Goal: Register for event/course

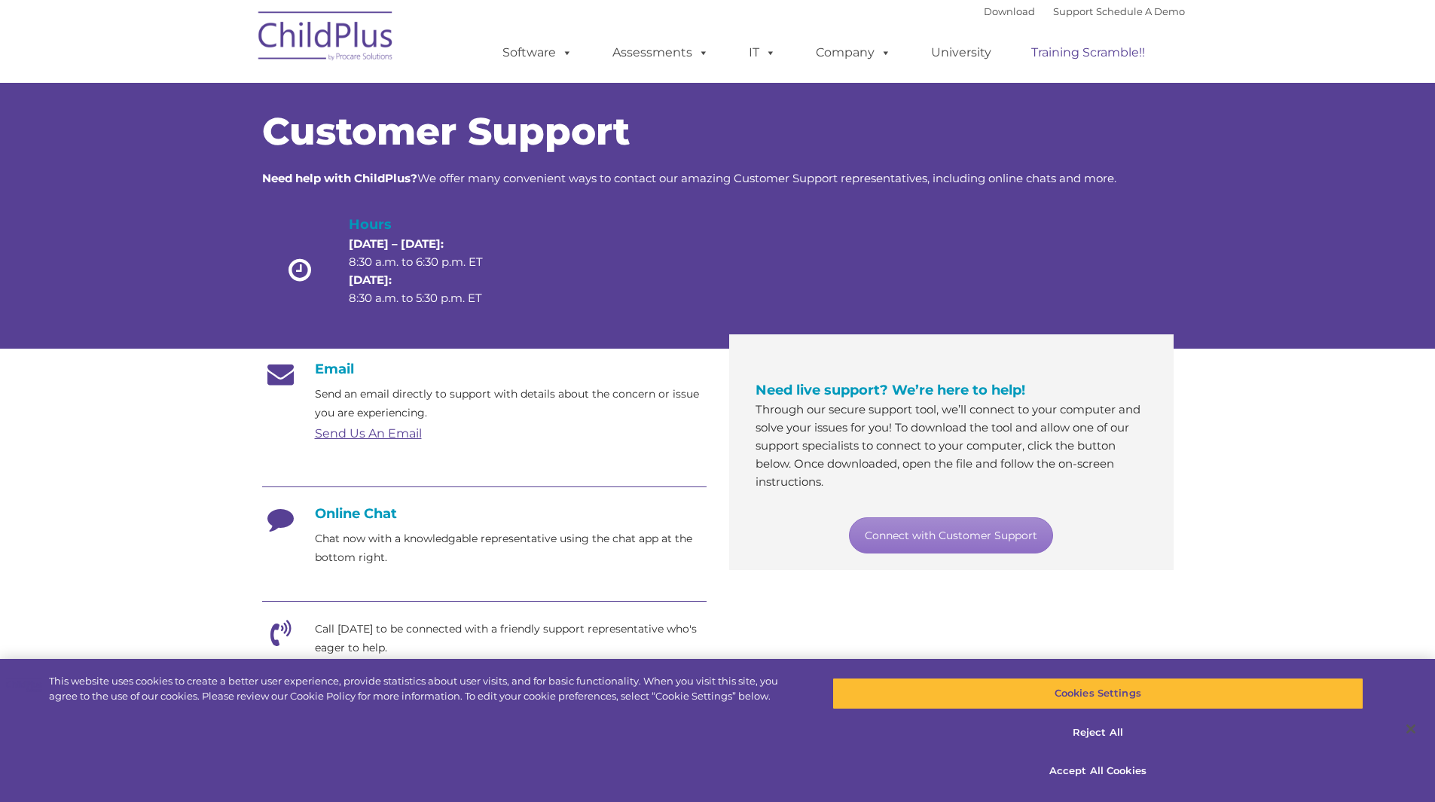
click at [710, 49] on link "Training Scramble!!" at bounding box center [1088, 53] width 144 height 30
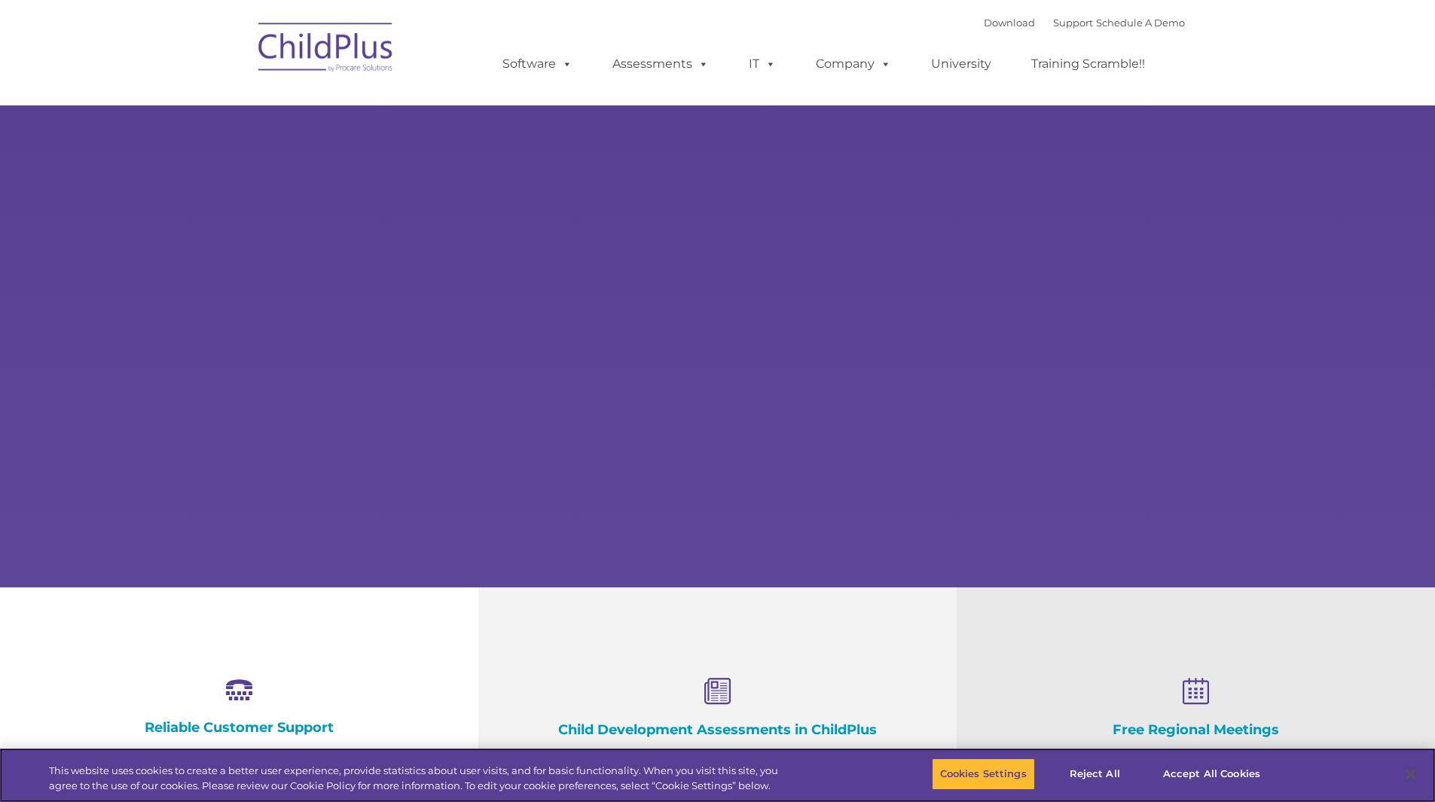
select select "MEDIUM"
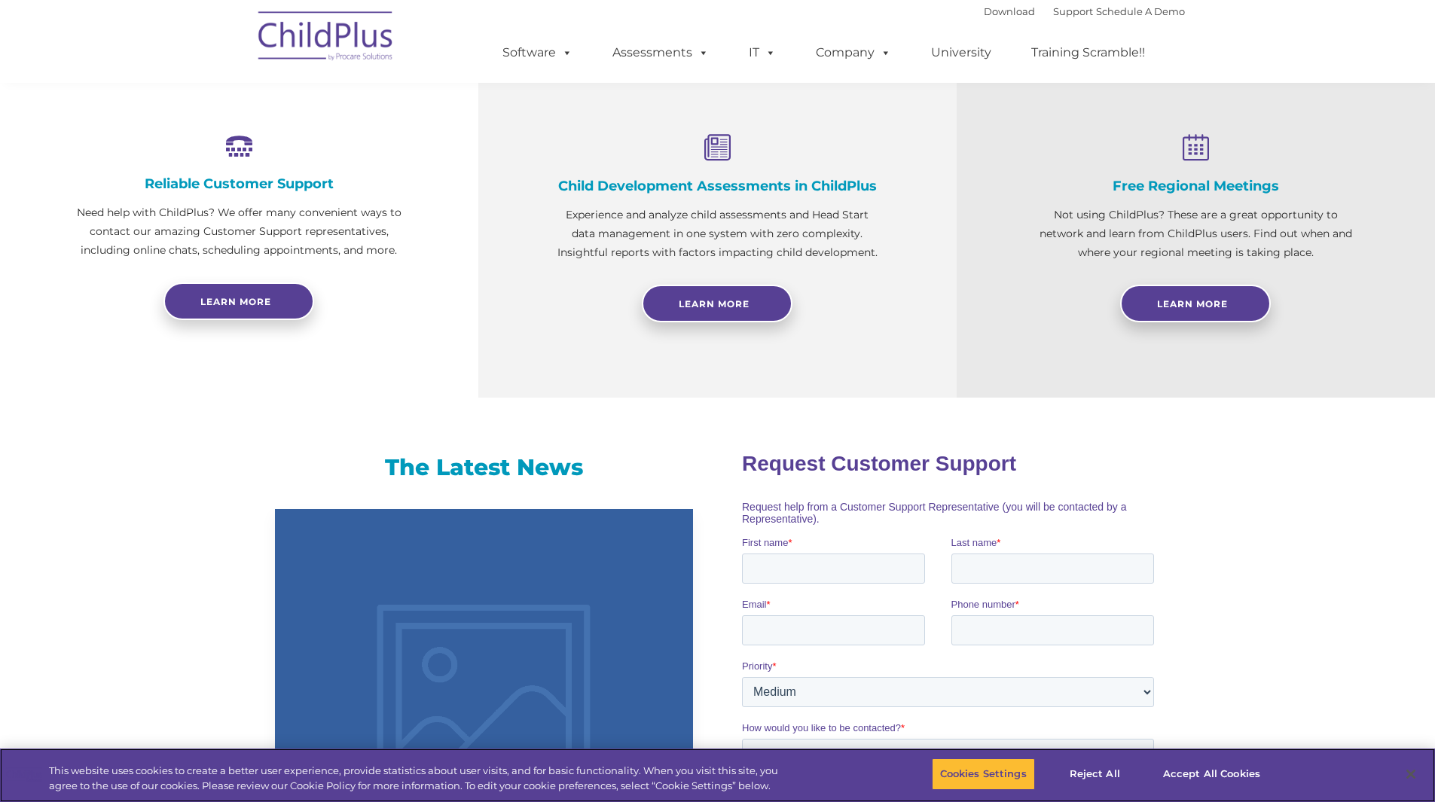
scroll to position [545, 0]
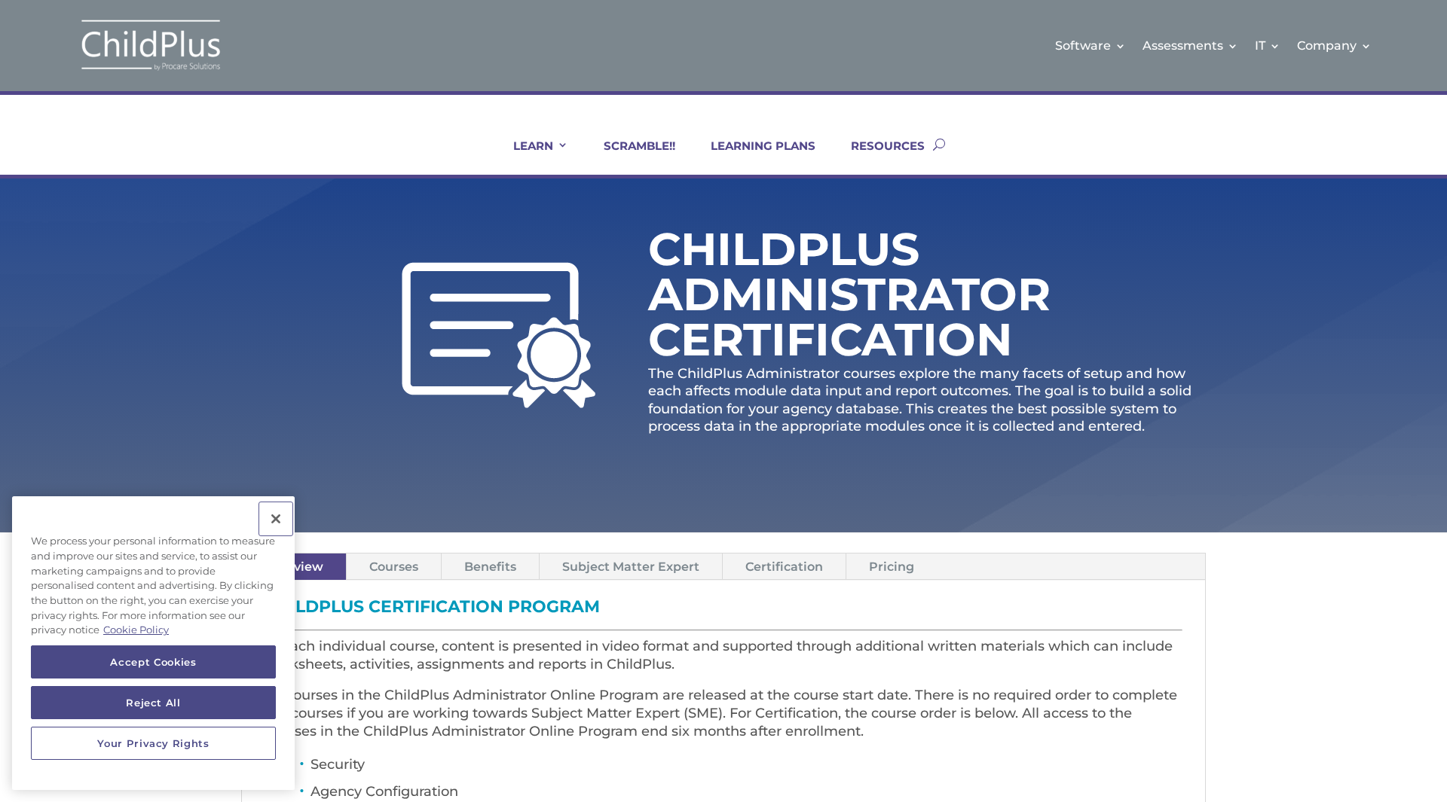
click at [283, 510] on button "Close" at bounding box center [275, 519] width 33 height 33
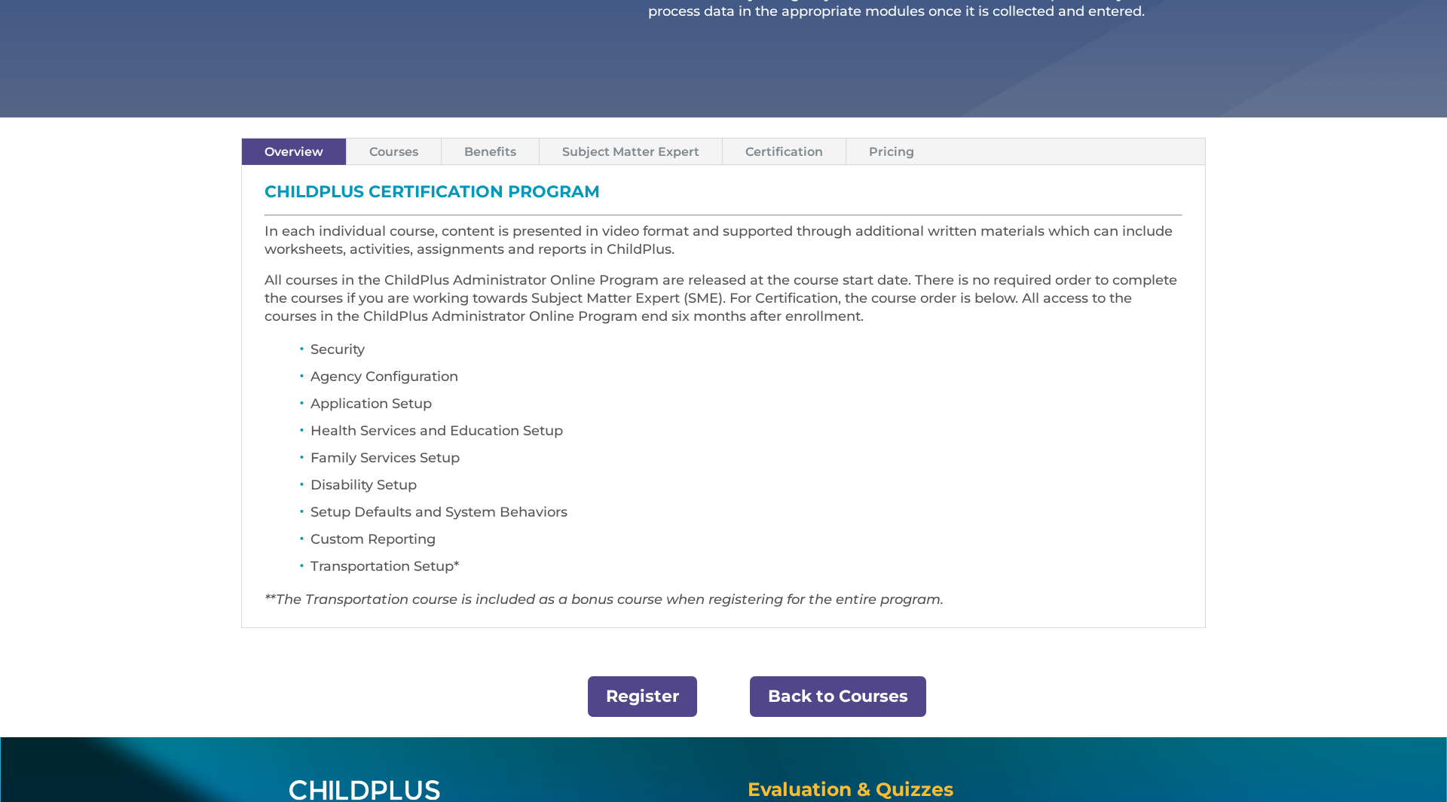
scroll to position [422, 0]
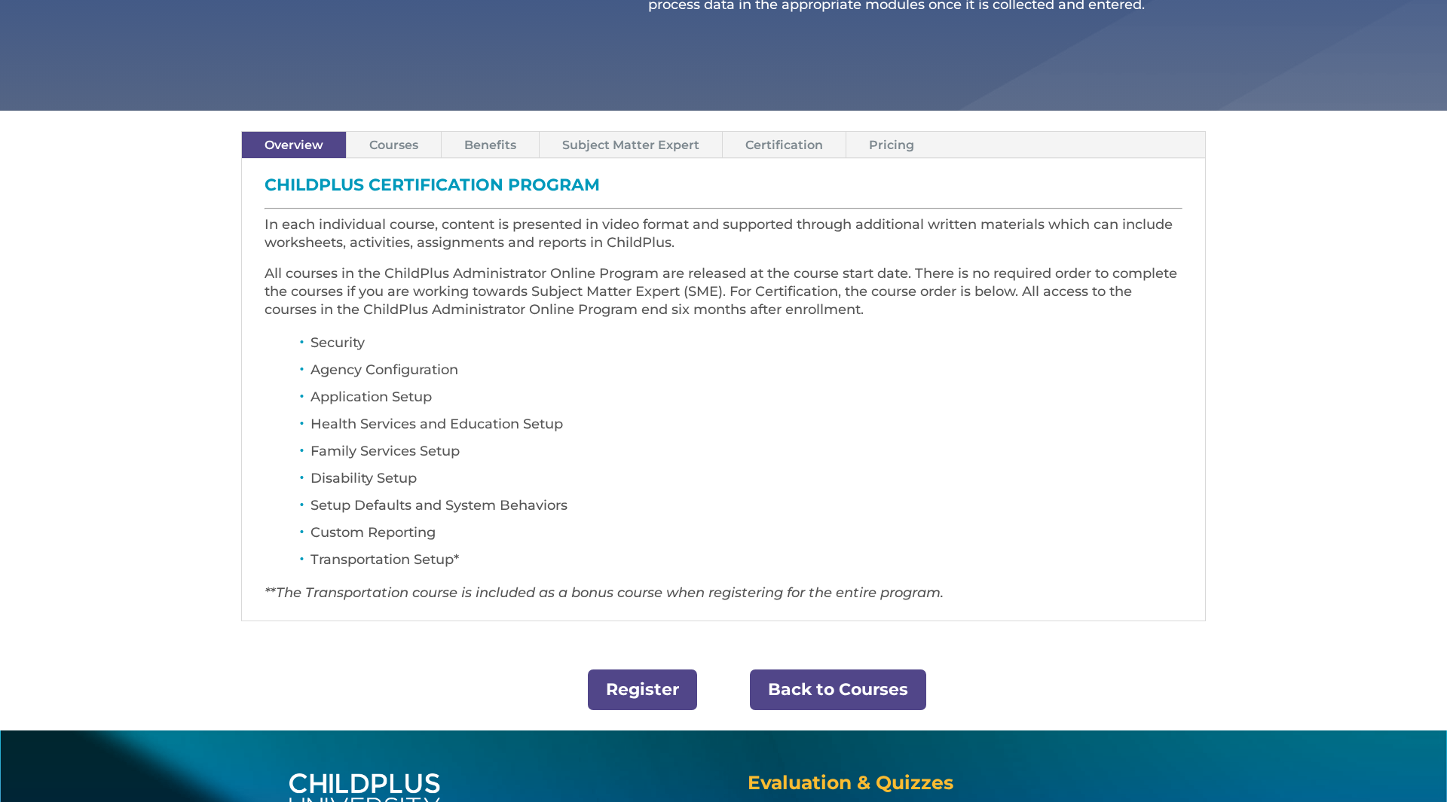
click at [683, 671] on link "Register" at bounding box center [642, 690] width 109 height 41
click at [407, 153] on link "Courses" at bounding box center [394, 145] width 94 height 26
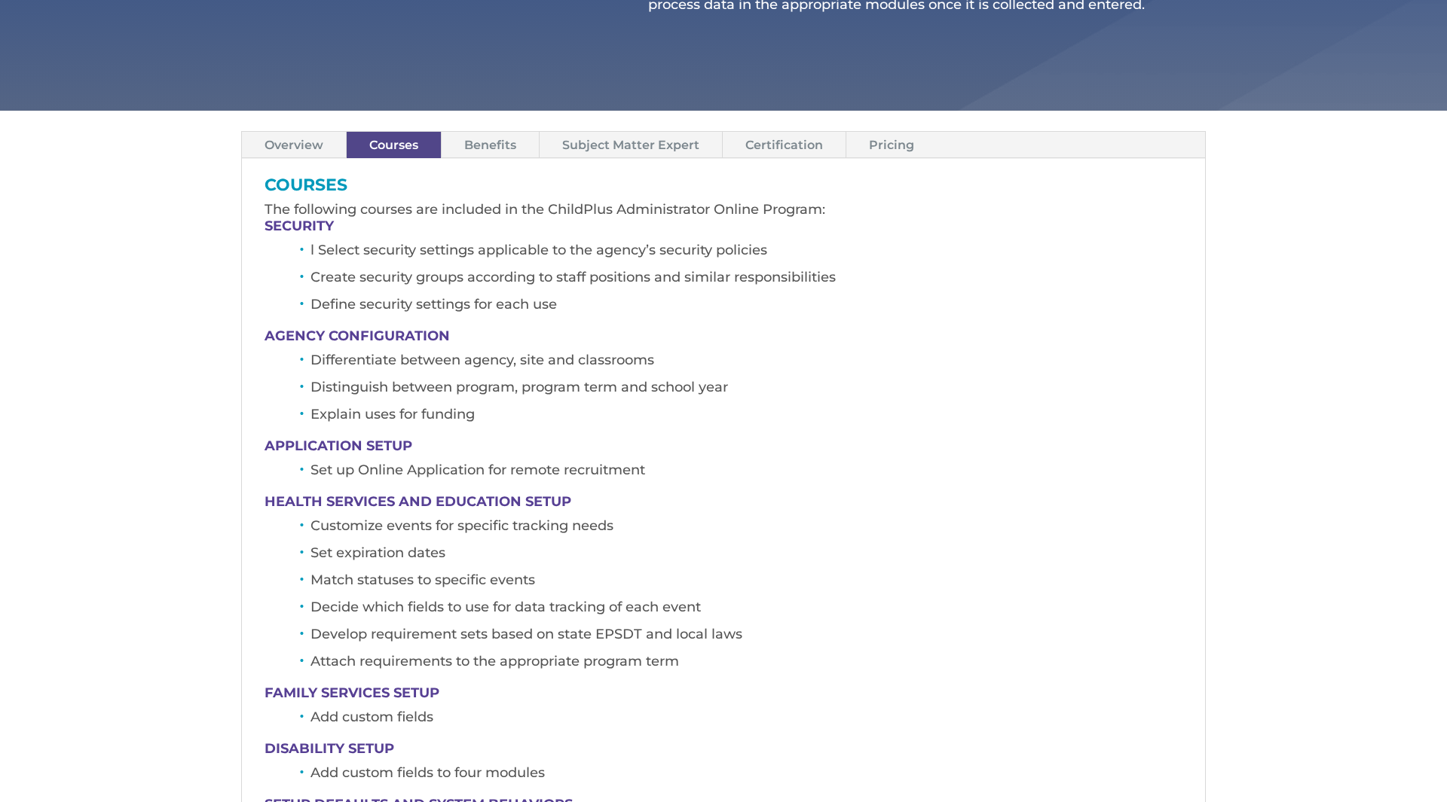
click at [465, 129] on div "Overview Courses Benefits Subject Matter Expert Certification Pricing CHILDPLUS…" at bounding box center [723, 680] width 964 height 1138
click at [466, 140] on link "Benefits" at bounding box center [490, 145] width 97 height 26
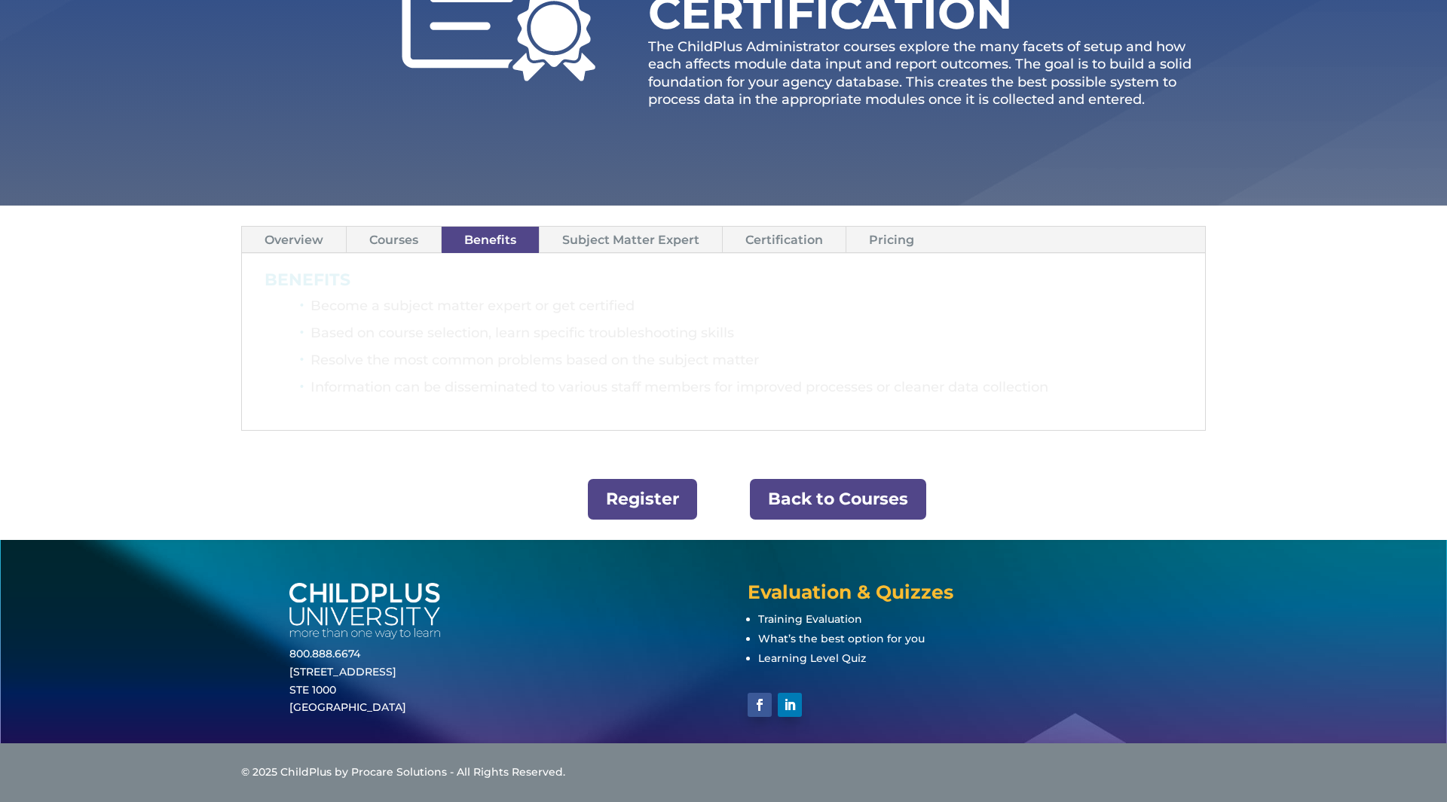
scroll to position [327, 0]
